Goal: Information Seeking & Learning: Learn about a topic

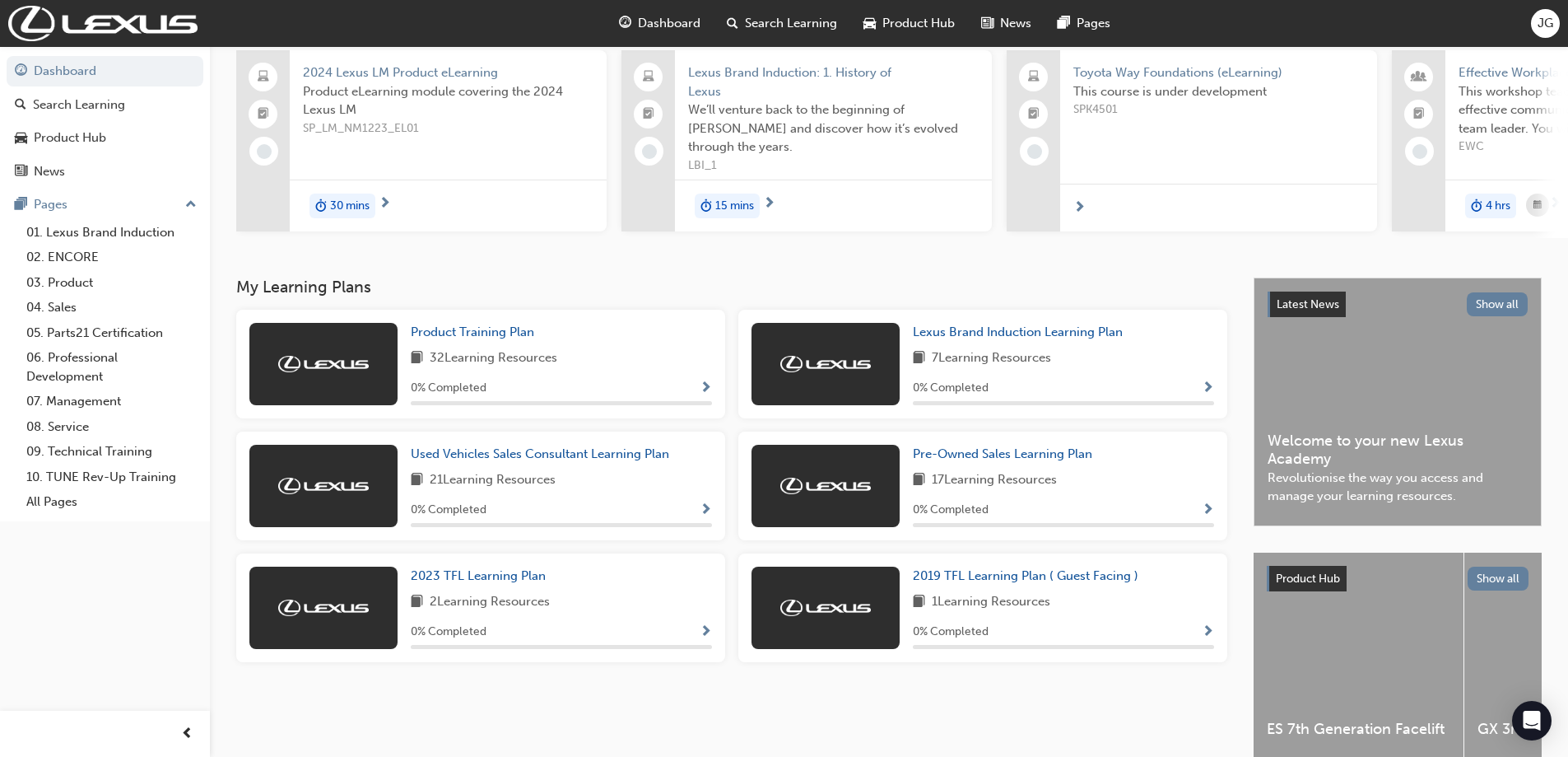
scroll to position [165, 0]
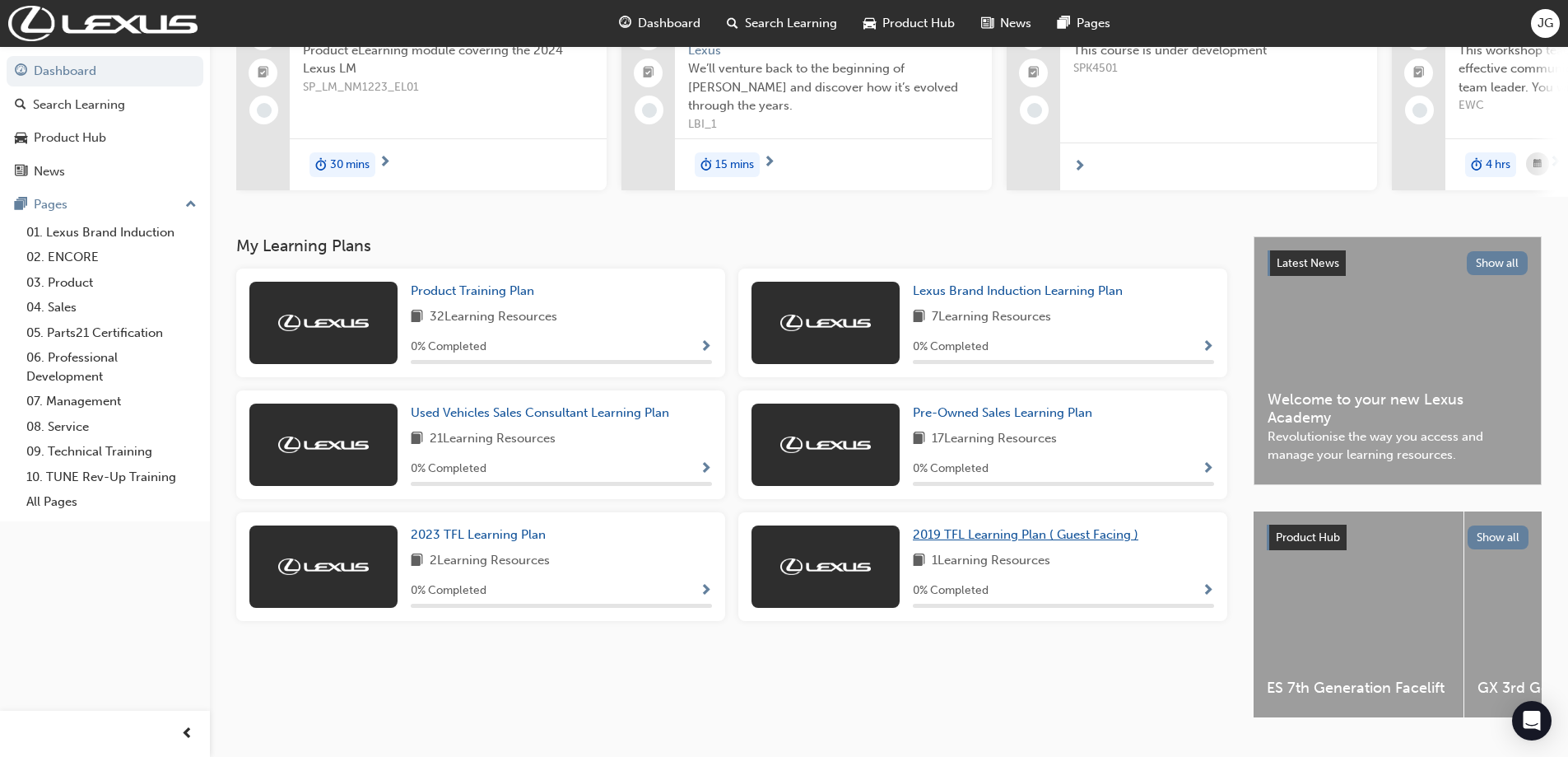
click at [1025, 538] on span "2019 TFL Learning Plan ( Guest Facing )" at bounding box center [1025, 534] width 225 height 15
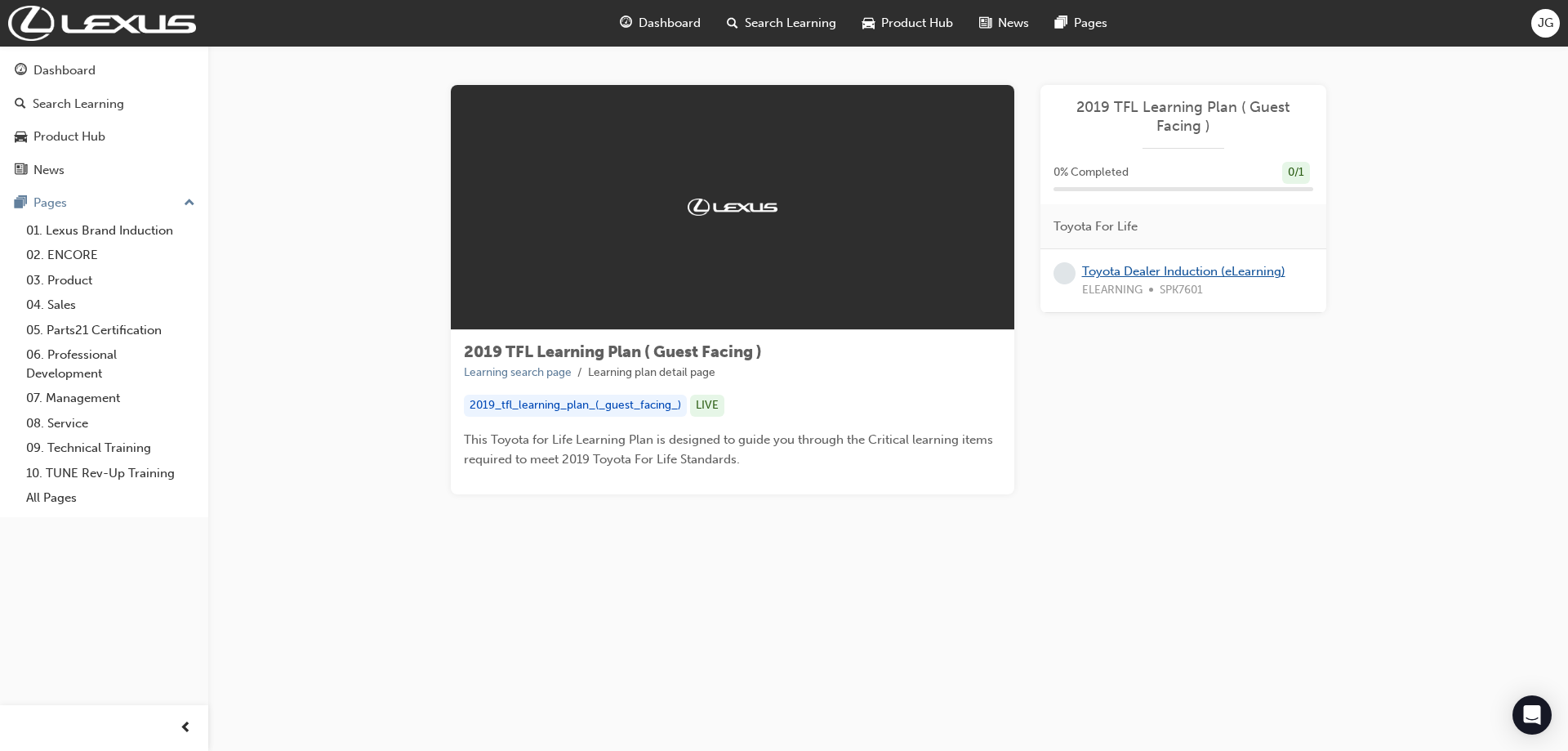
click at [1145, 273] on link "Toyota Dealer Induction (eLearning)" at bounding box center [1184, 271] width 203 height 14
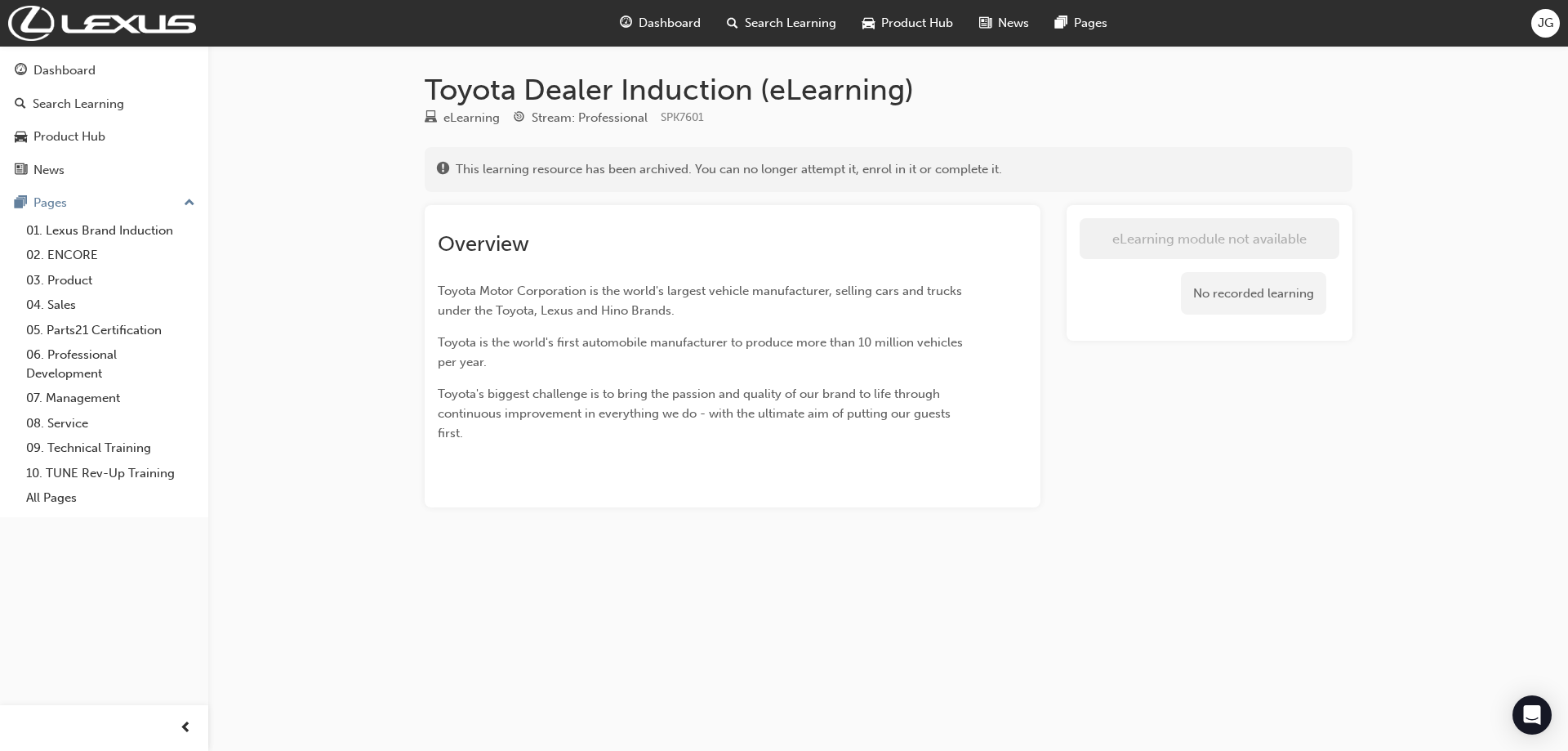
click at [676, 16] on span "Dashboard" at bounding box center [669, 23] width 62 height 19
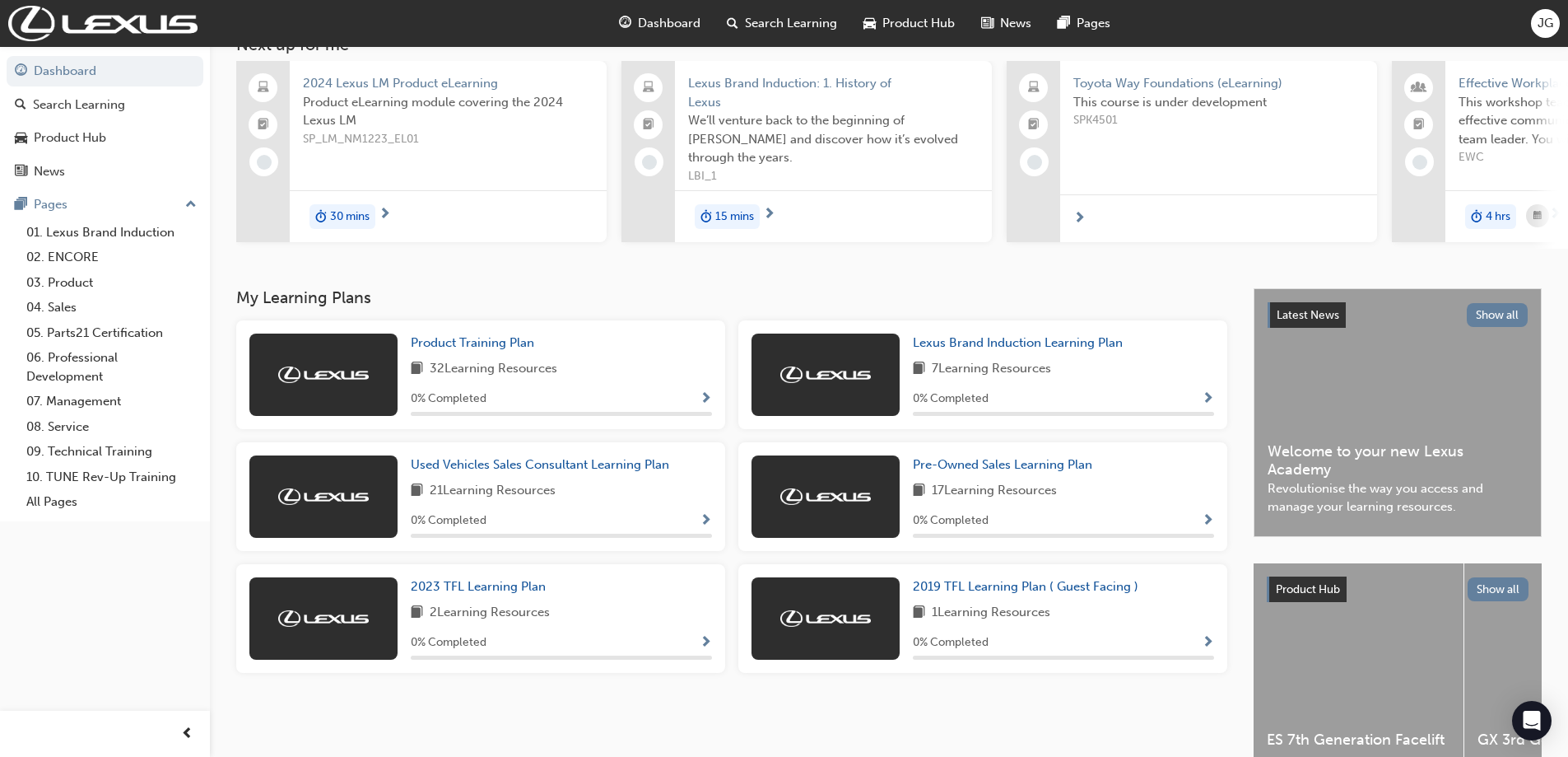
scroll to position [165, 0]
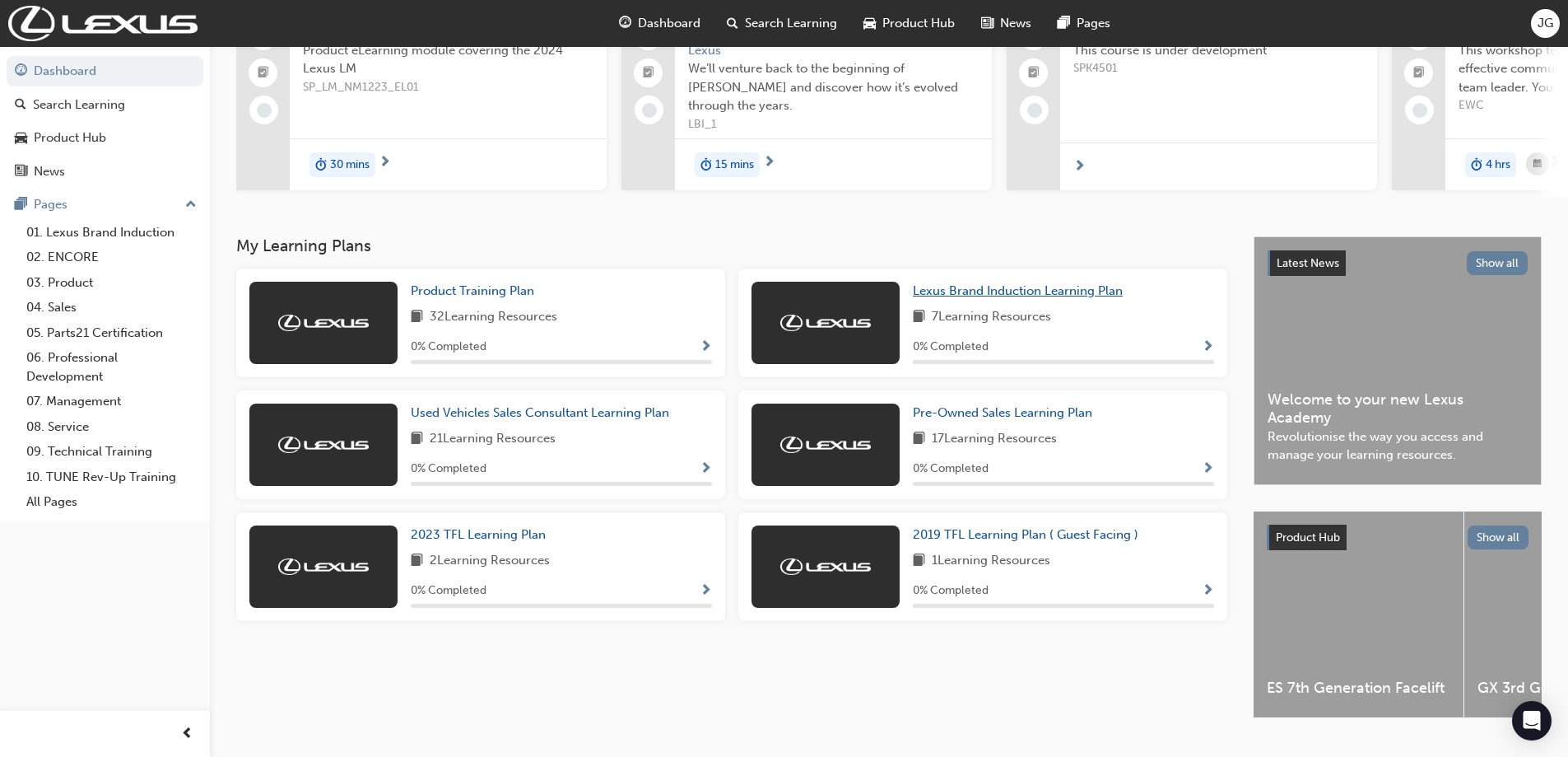
click at [1001, 298] on span "Lexus Brand Induction Learning Plan" at bounding box center [1018, 290] width 210 height 15
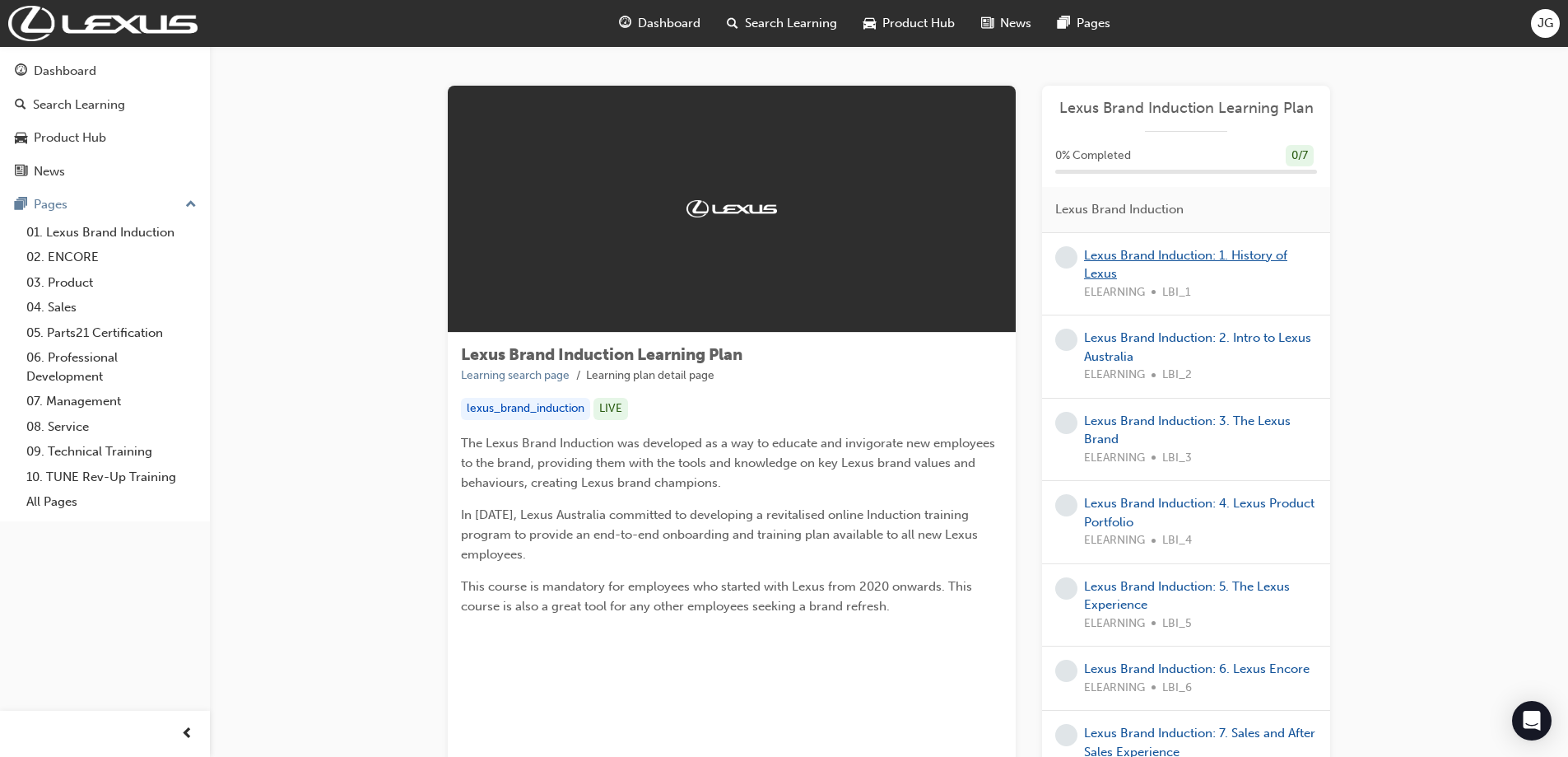
click at [1130, 254] on link "Lexus Brand Induction: 1. History of Lexus" at bounding box center [1186, 265] width 203 height 34
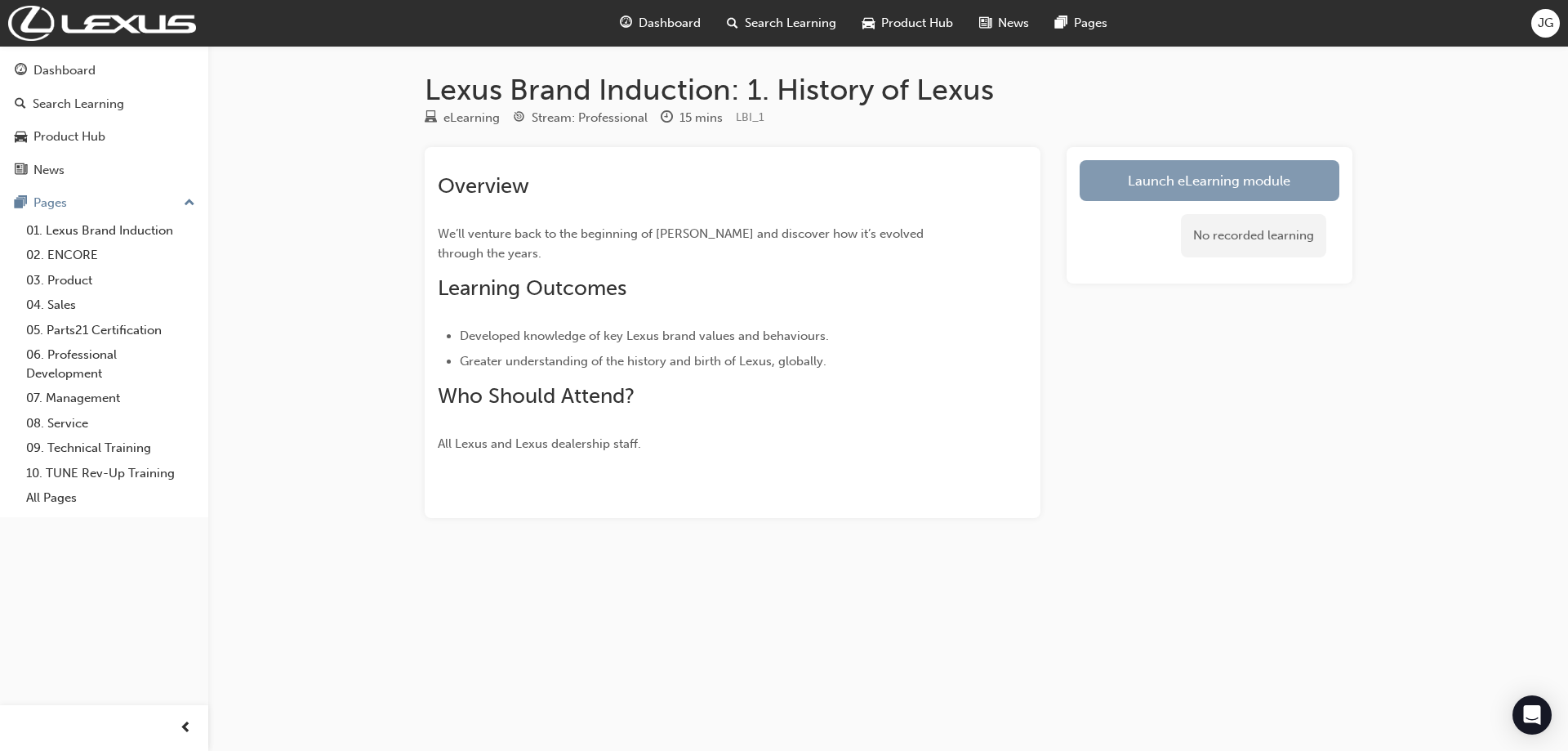
click at [1134, 185] on link "Launch eLearning module" at bounding box center [1209, 180] width 260 height 41
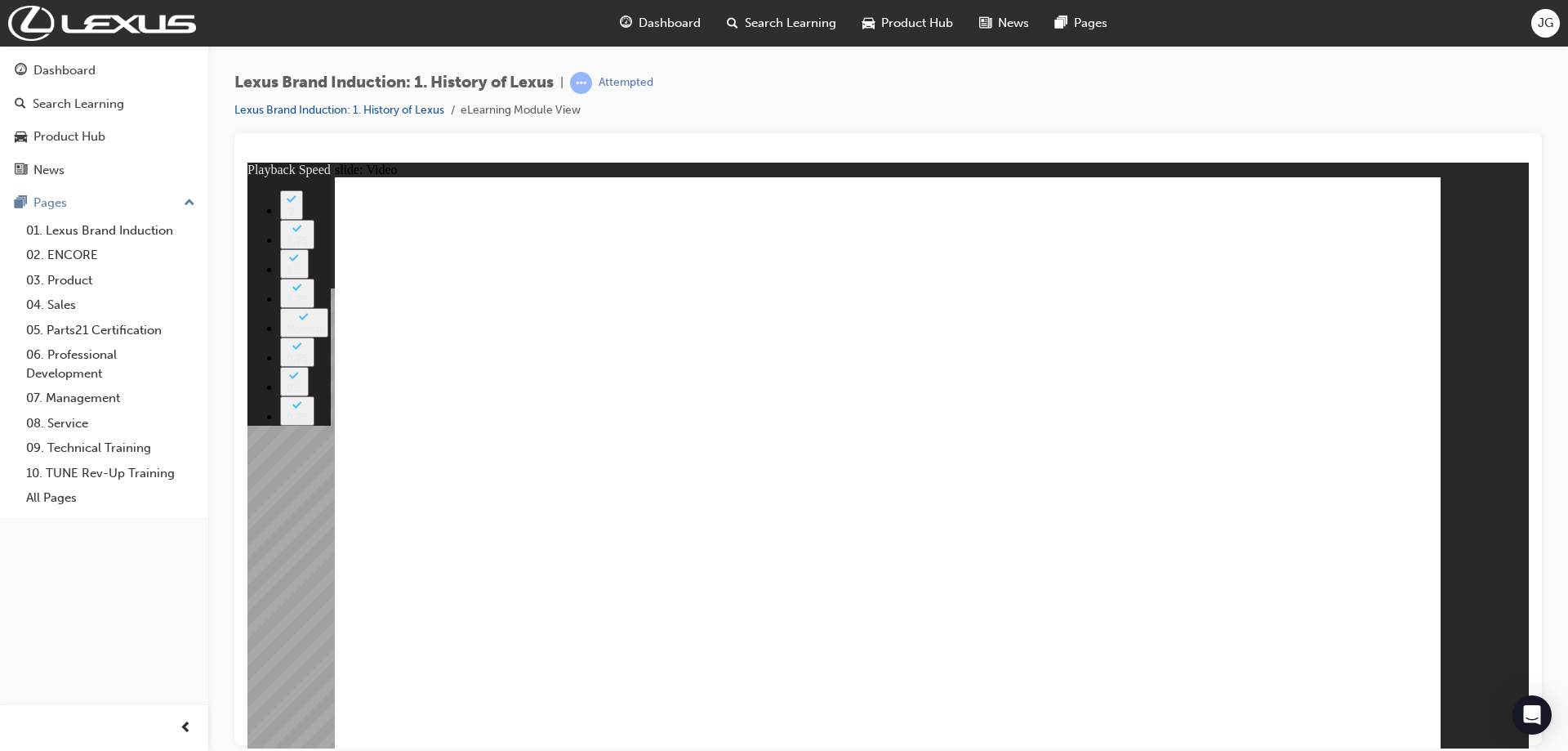
type input "44"
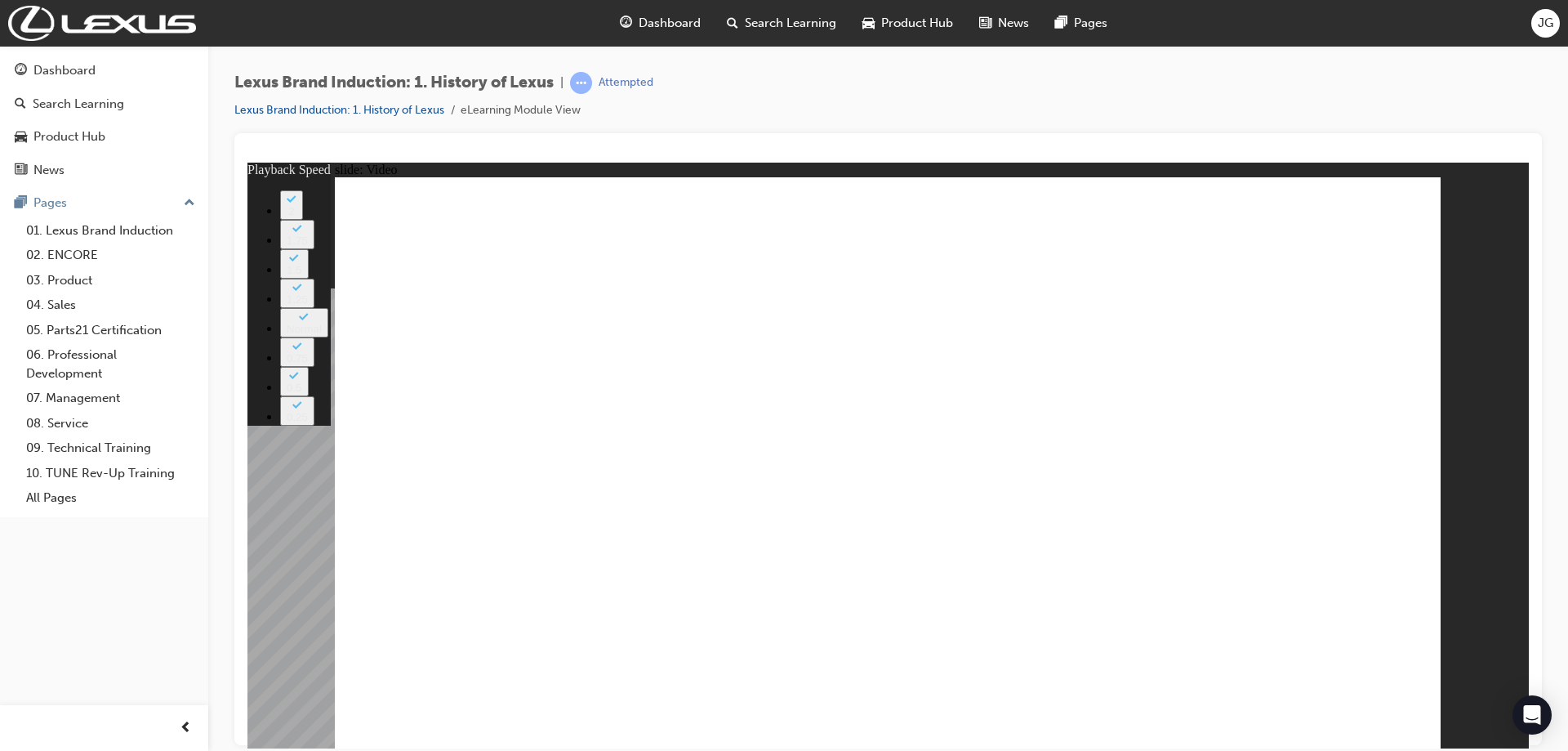
click at [303, 219] on button "2" at bounding box center [291, 204] width 23 height 30
type input "33"
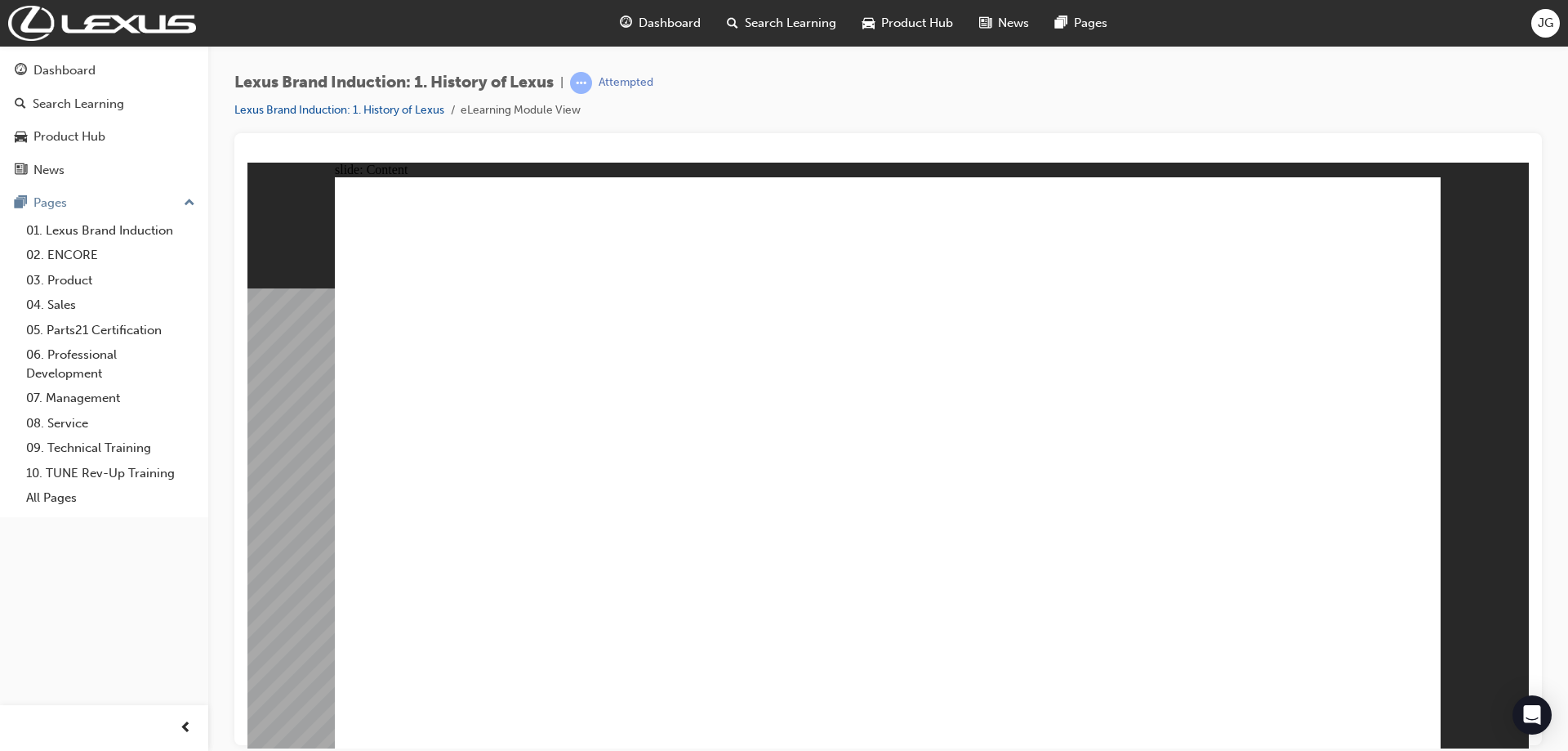
radio input "true"
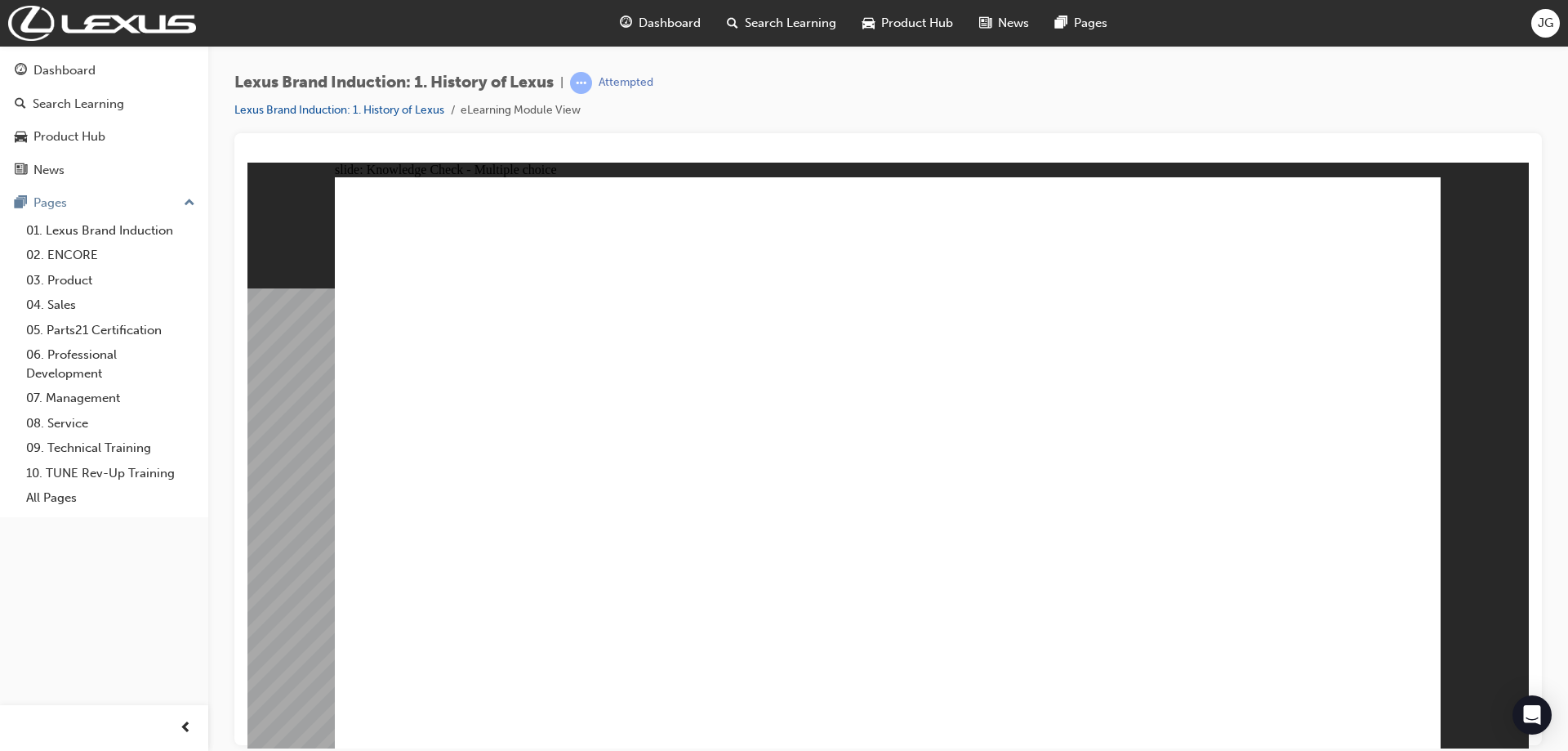
radio input "true"
radio input "false"
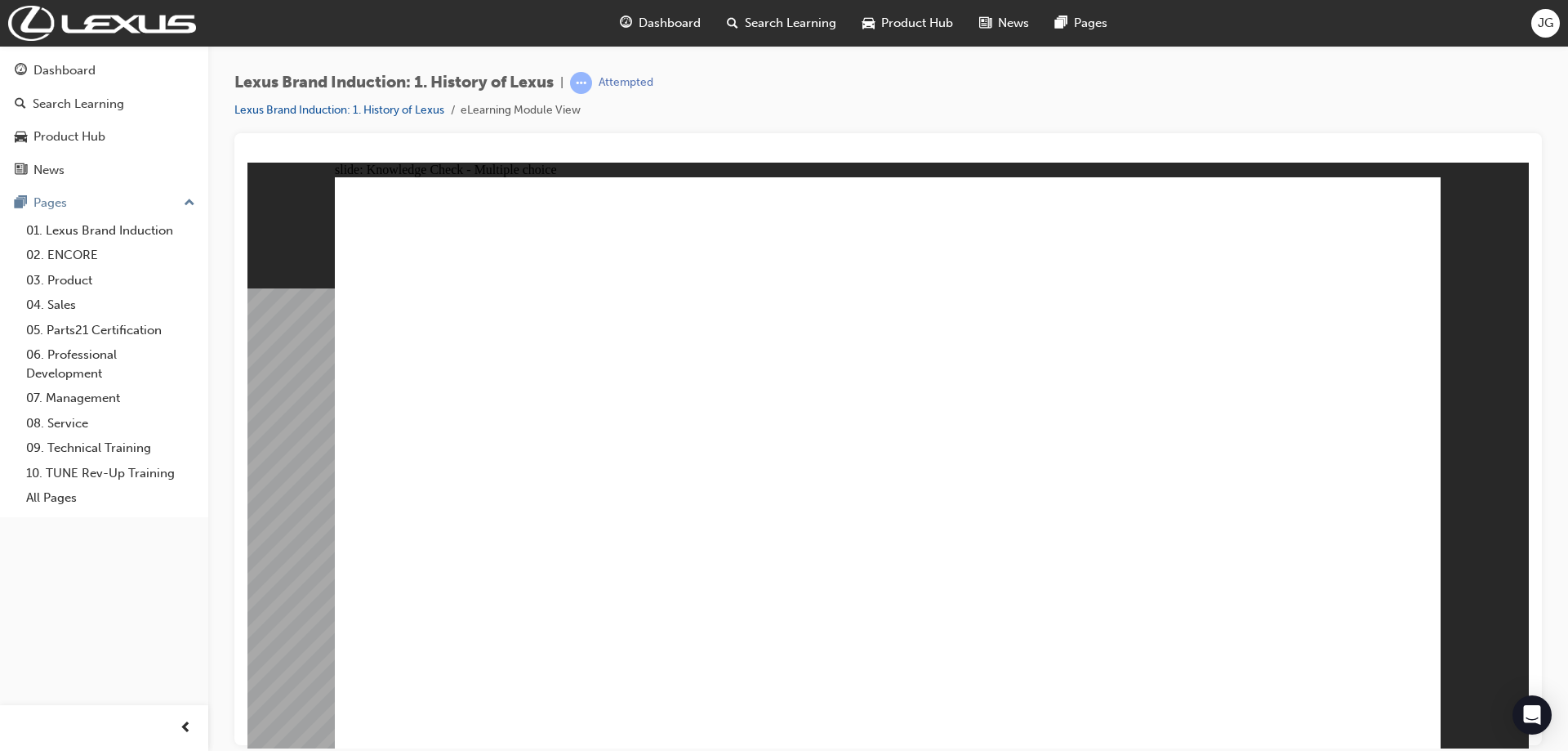
radio input "true"
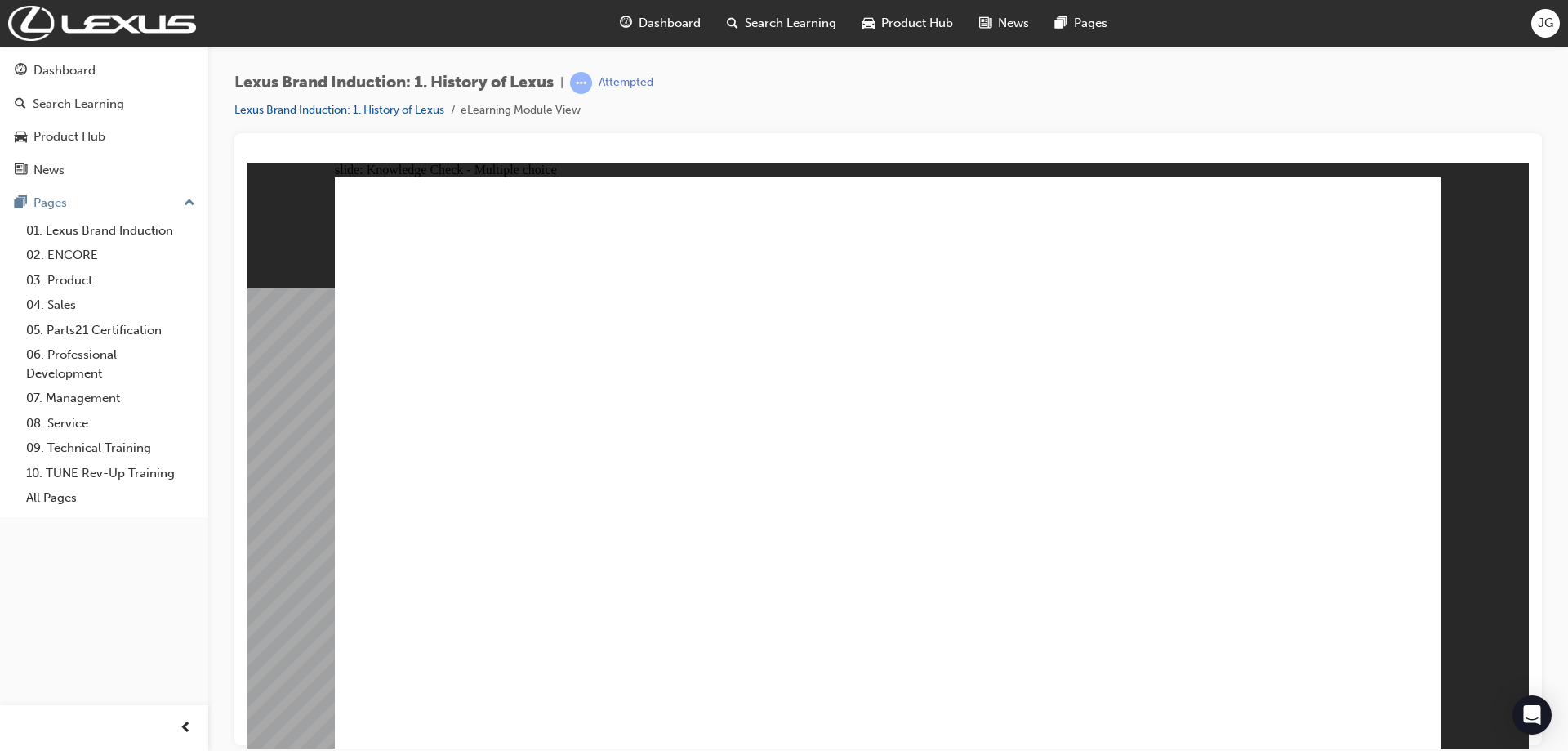
radio input "true"
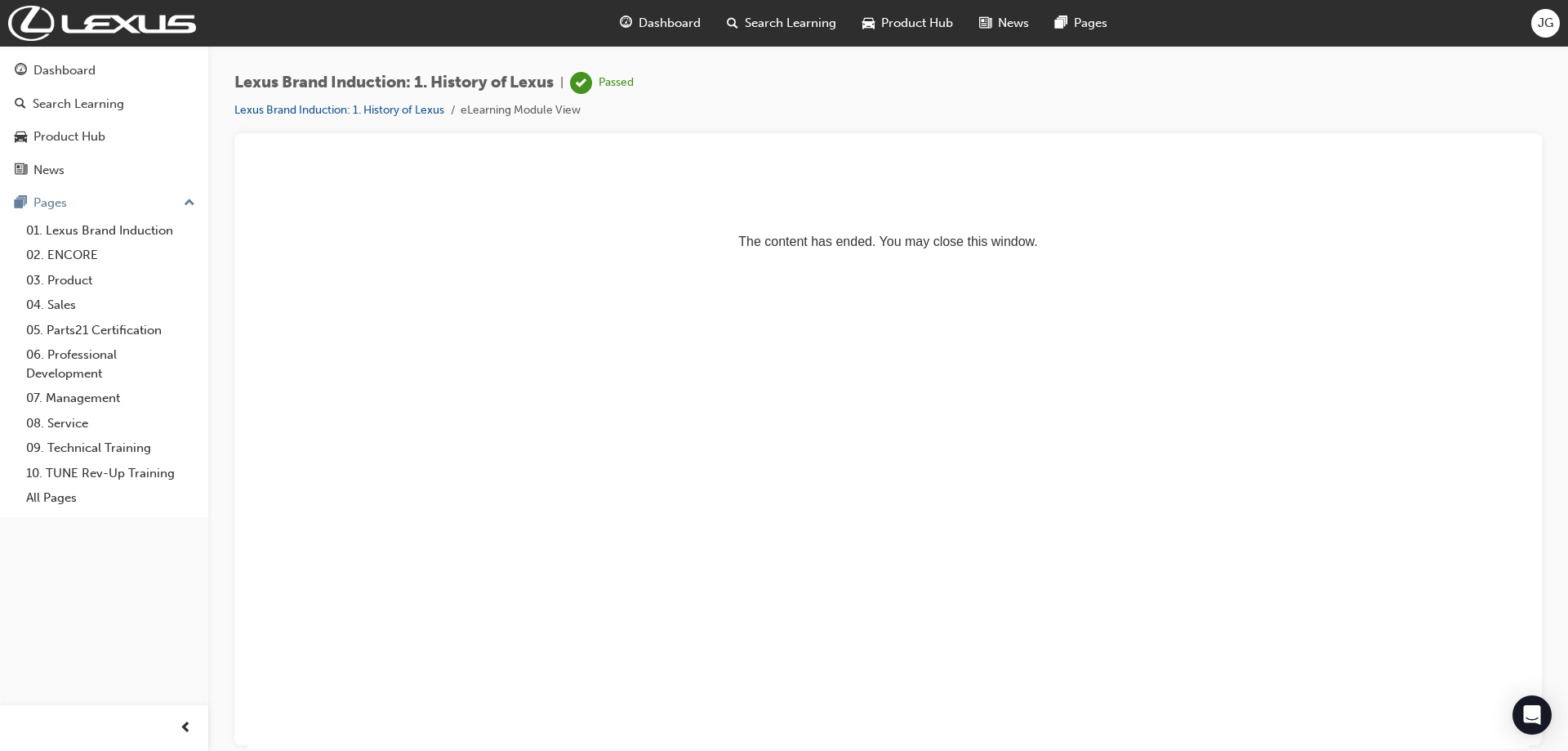
click at [681, 21] on span "Dashboard" at bounding box center [669, 23] width 62 height 19
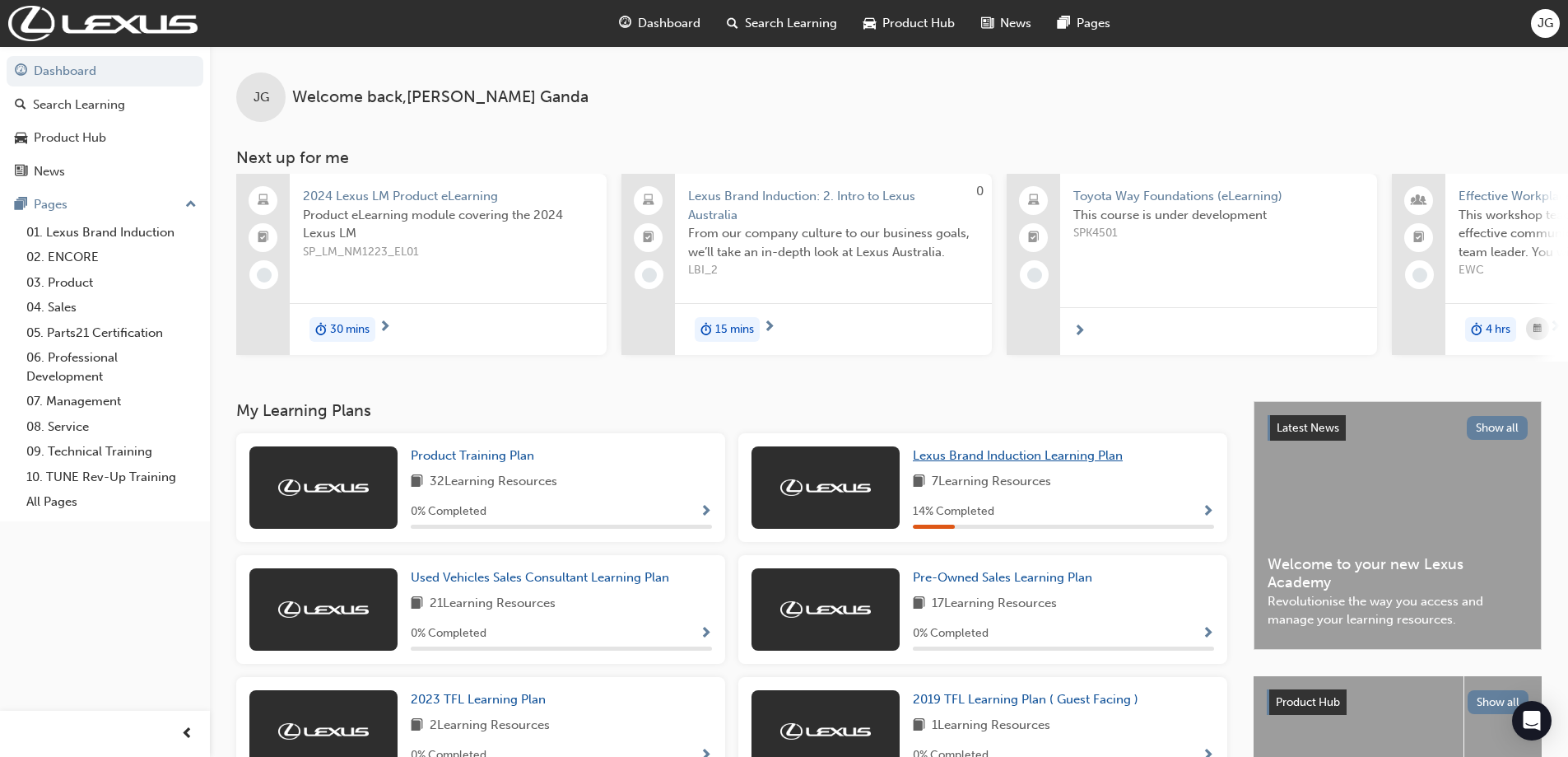
click at [955, 463] on span "Lexus Brand Induction Learning Plan" at bounding box center [1018, 455] width 210 height 15
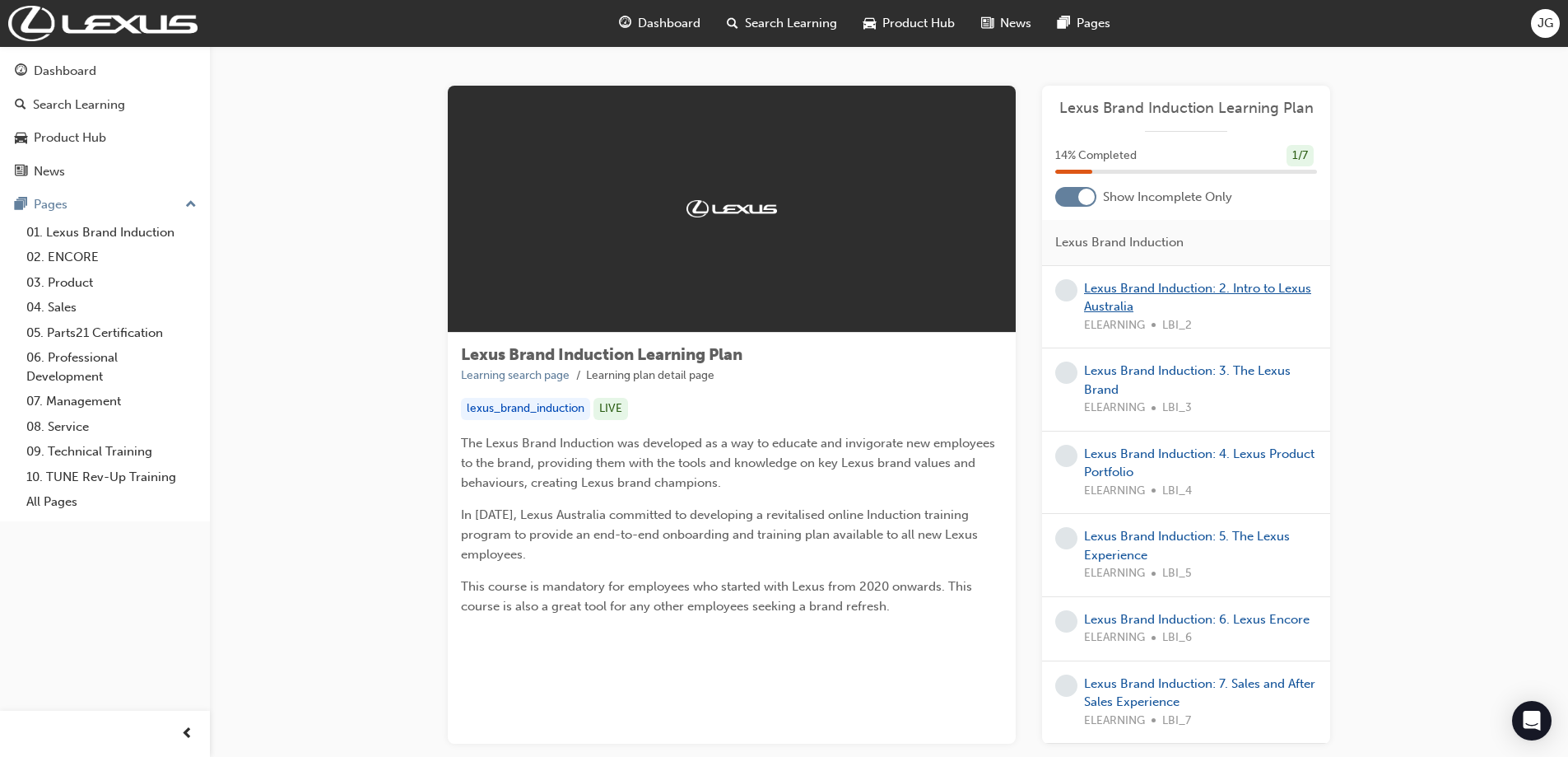
click at [1113, 293] on link "Lexus Brand Induction: 2. Intro to Lexus Australia" at bounding box center [1198, 298] width 227 height 34
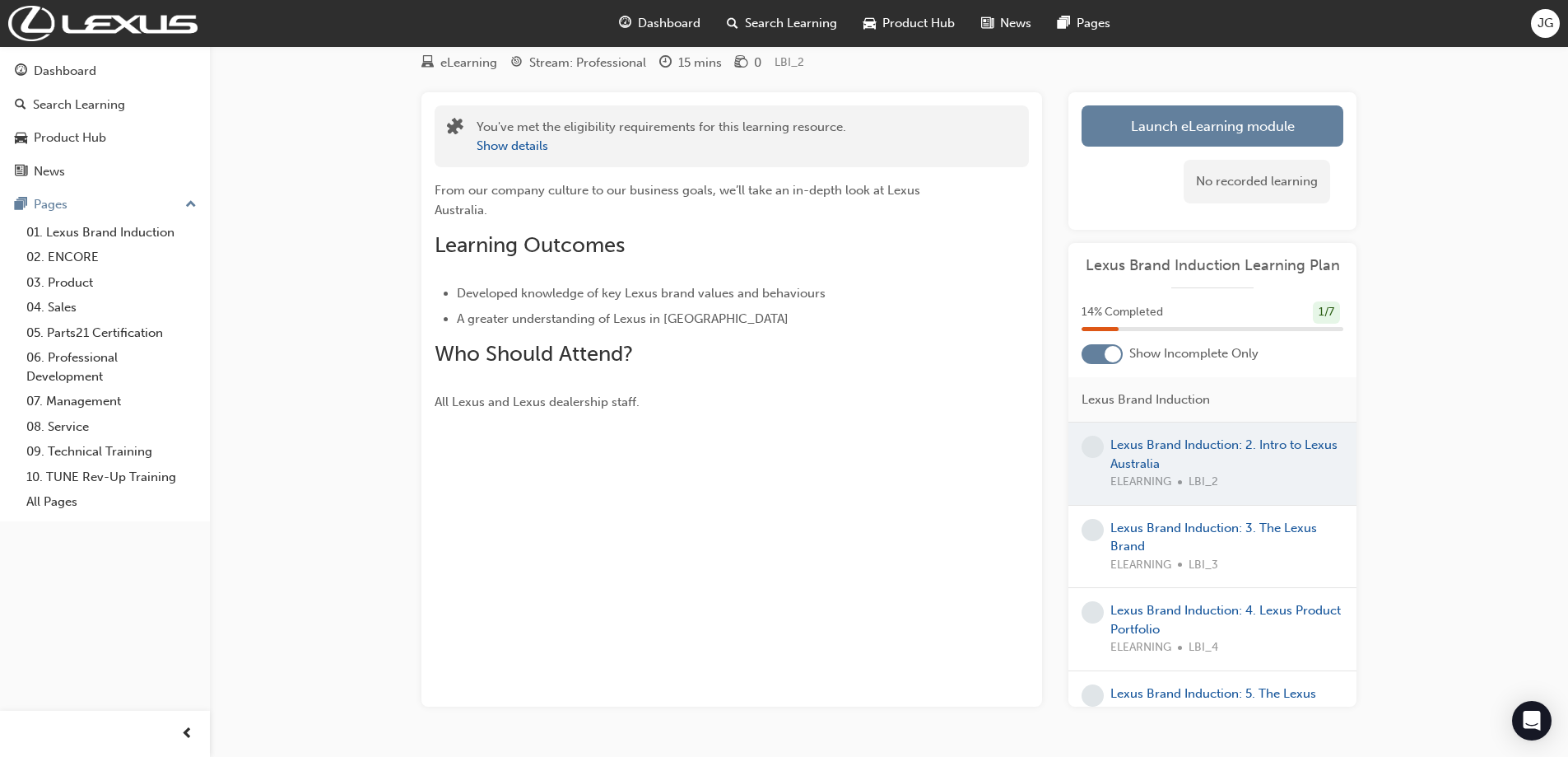
scroll to position [17, 0]
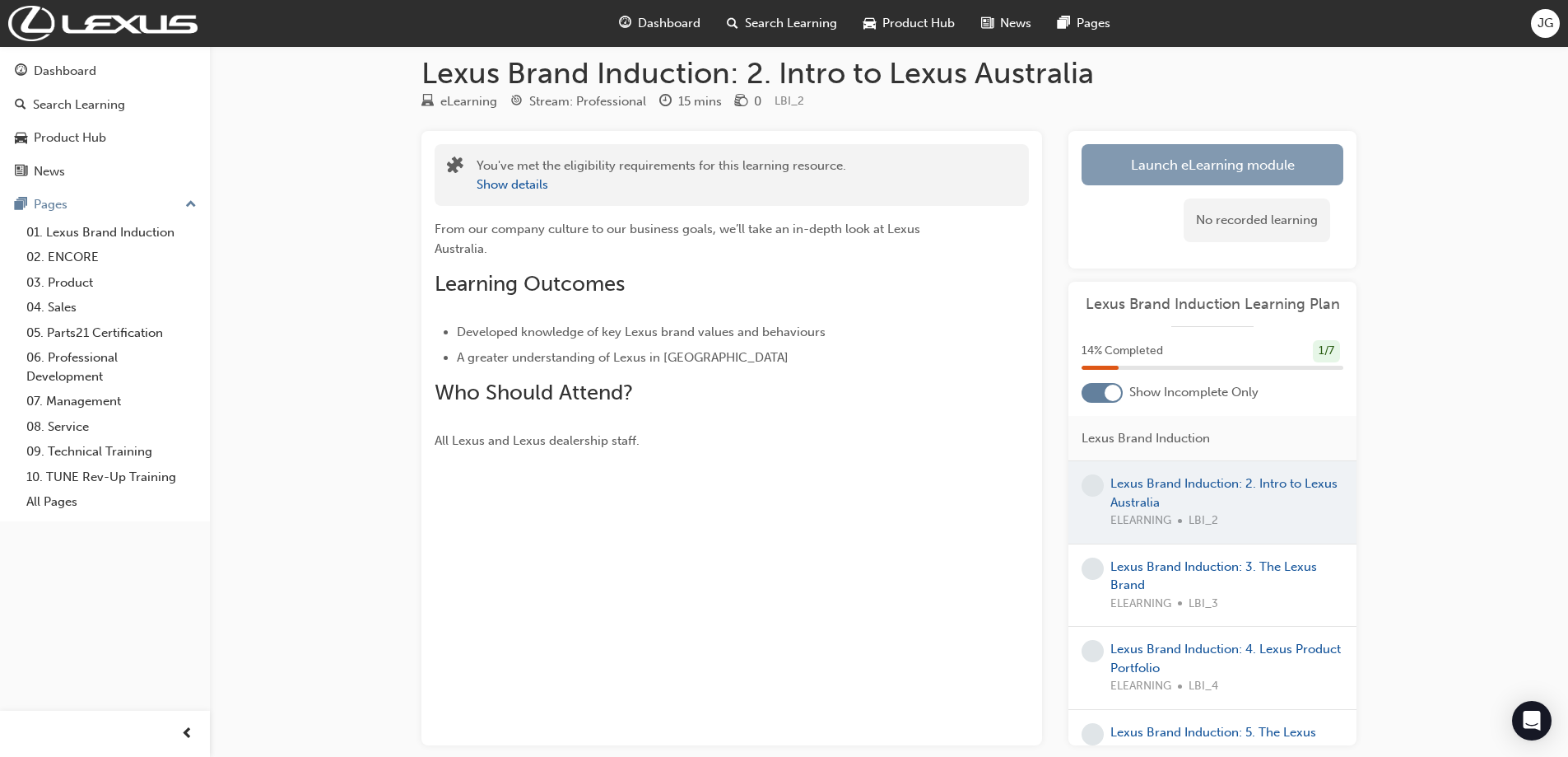
click at [1158, 160] on link "Launch eLearning module" at bounding box center [1212, 165] width 262 height 41
